Goal: Task Accomplishment & Management: Manage account settings

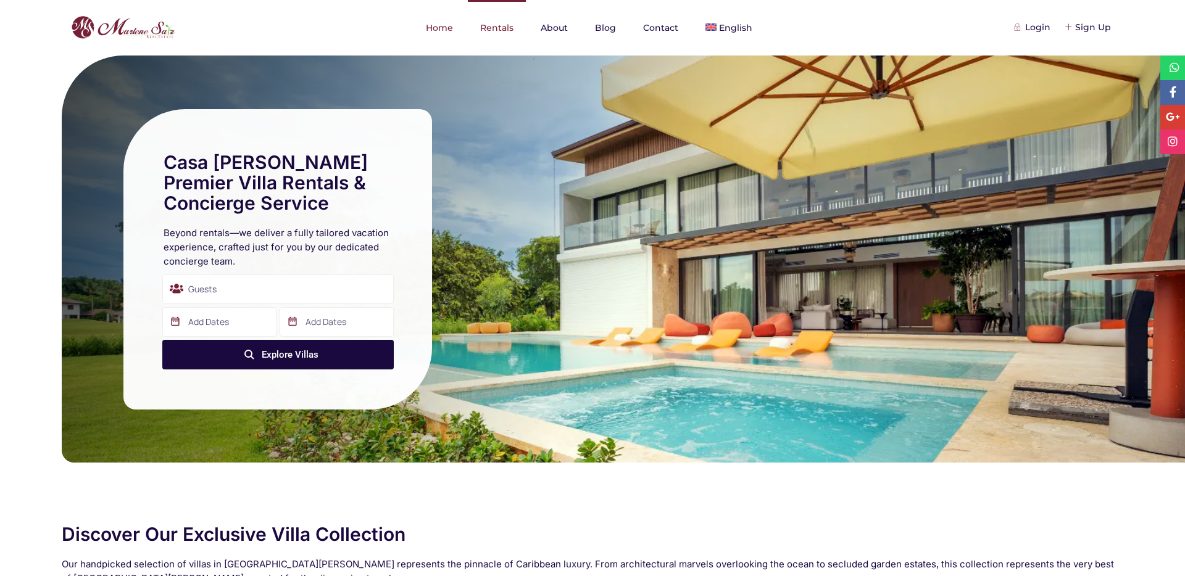
click at [493, 28] on link "Rentals" at bounding box center [497, 28] width 58 height 56
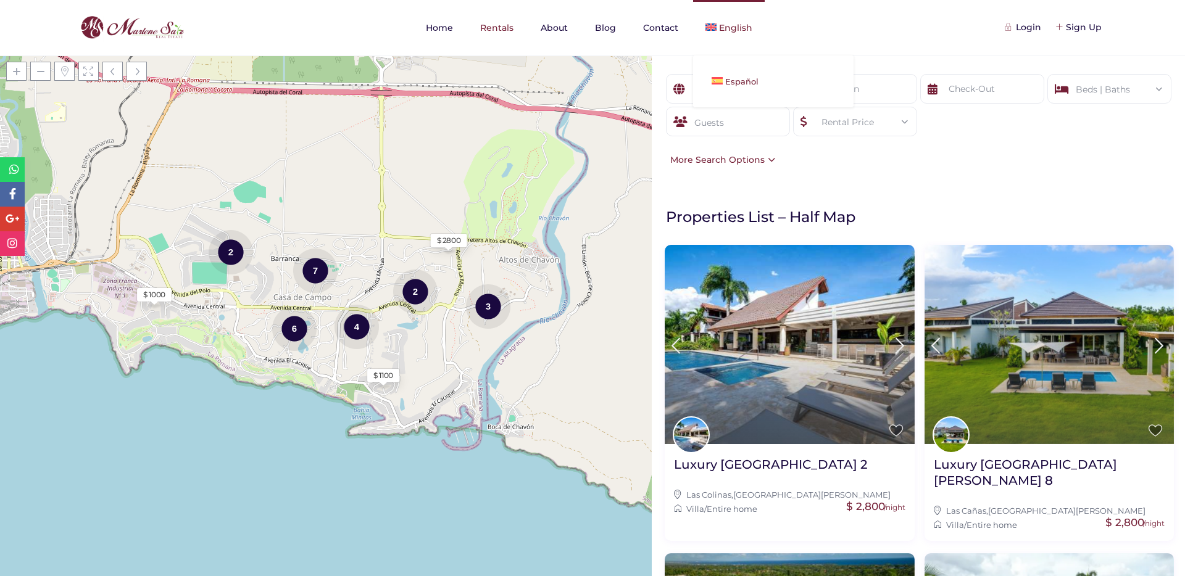
click at [738, 77] on span "Español" at bounding box center [741, 82] width 33 height 10
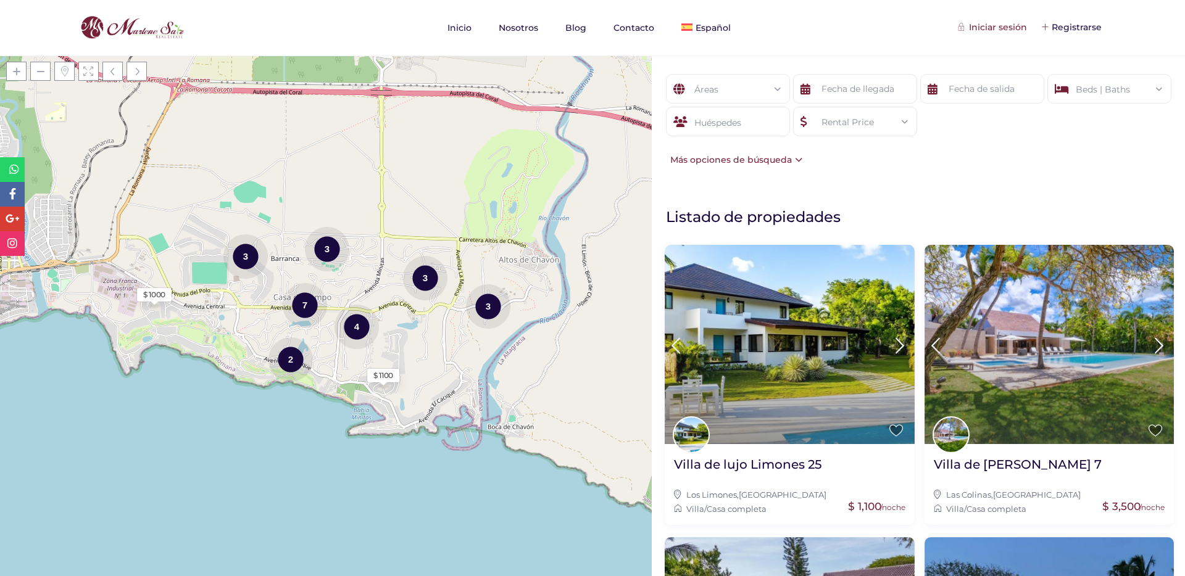
click at [993, 24] on div "Iniciar sesión" at bounding box center [993, 27] width 67 height 14
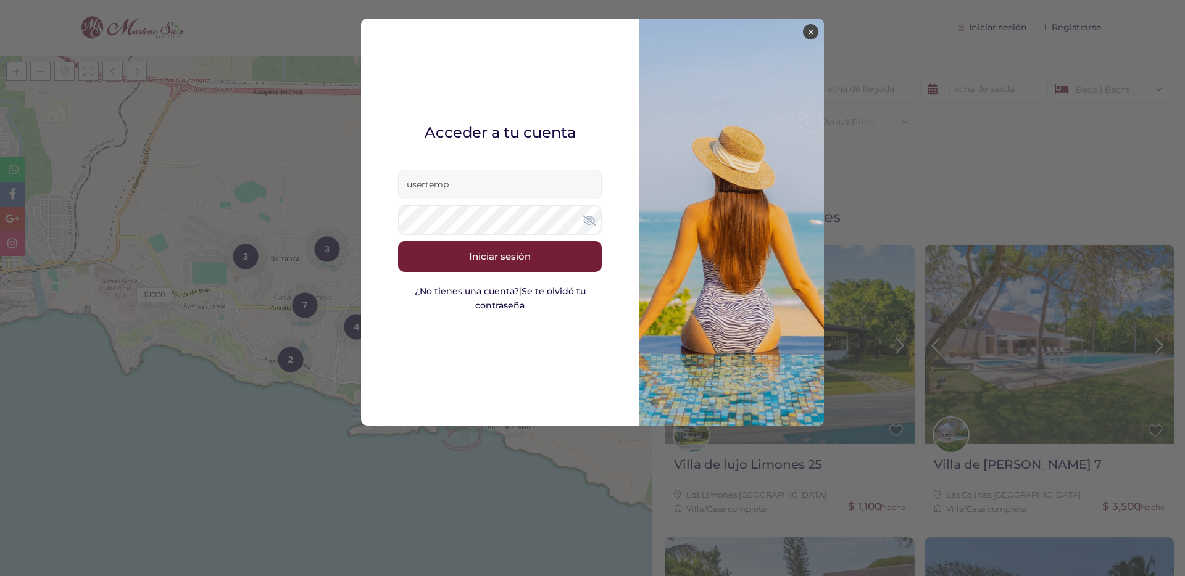
type input "usertemp"
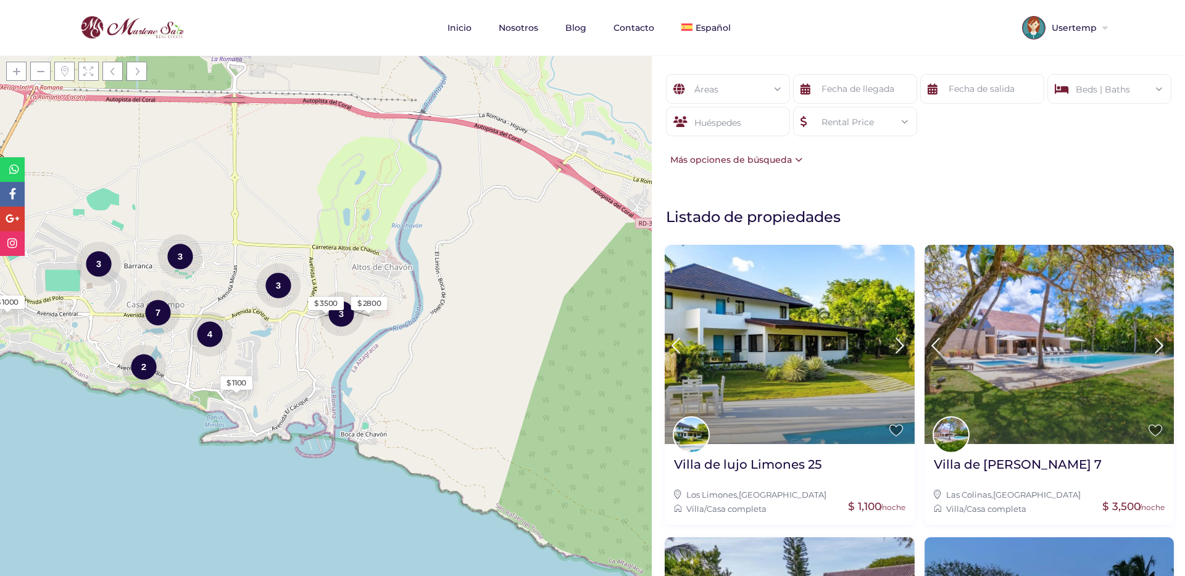
click at [1094, 27] on span "Usertemp" at bounding box center [1072, 27] width 54 height 9
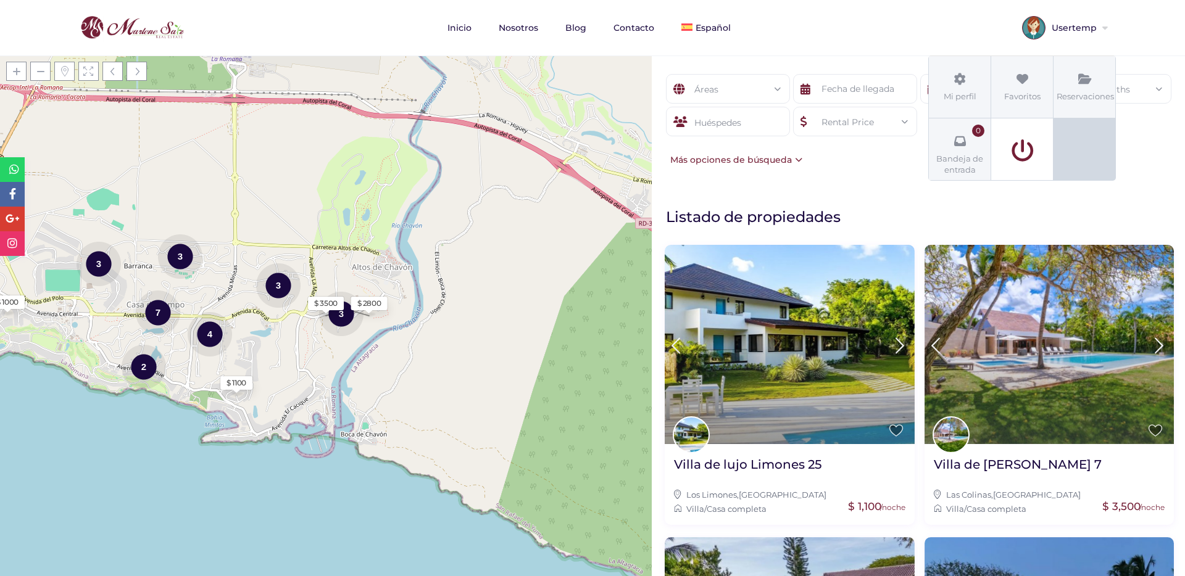
click at [1021, 143] on icon at bounding box center [1022, 150] width 56 height 23
